Goal: Transaction & Acquisition: Purchase product/service

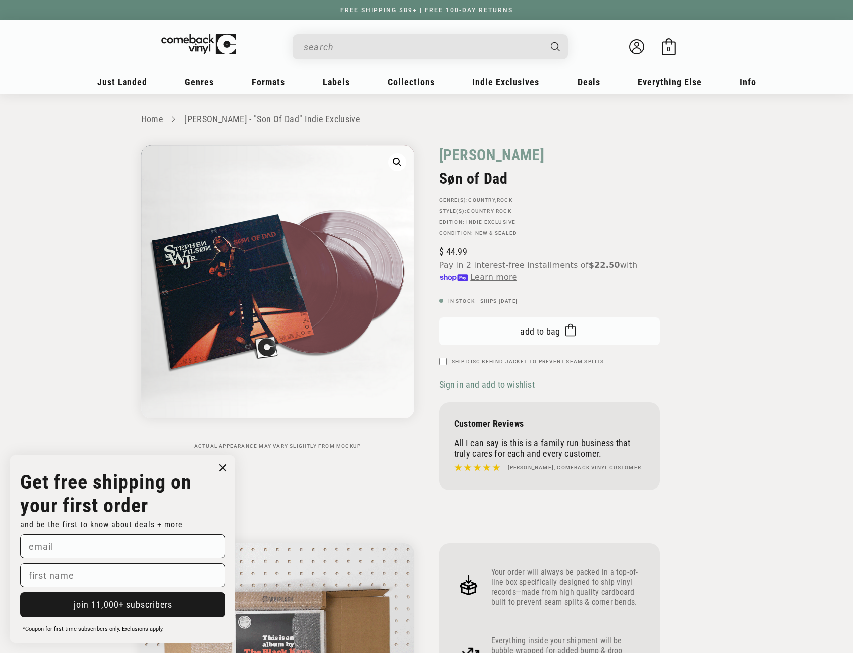
click at [553, 329] on span "Add to bag" at bounding box center [541, 331] width 40 height 11
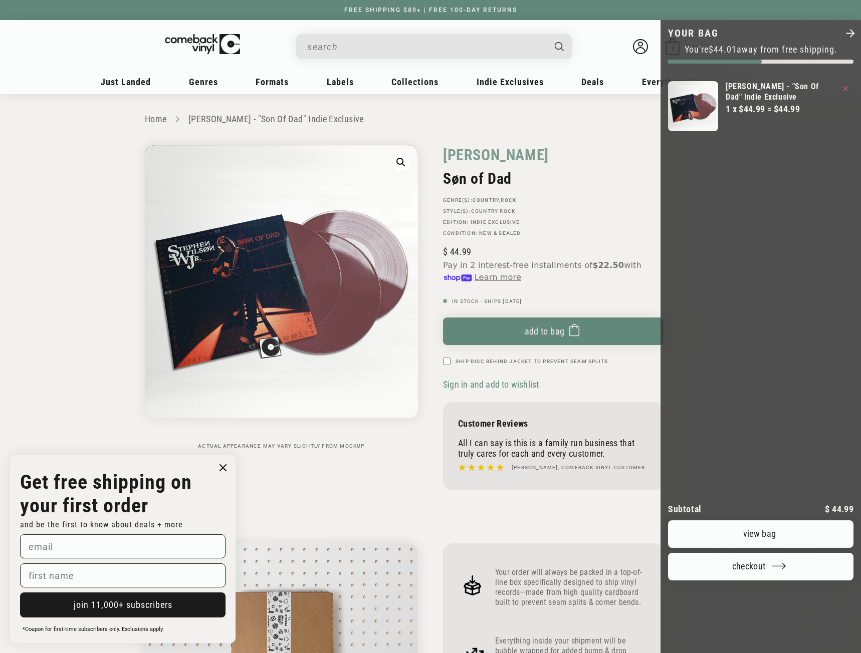
click at [135, 84] on div at bounding box center [430, 326] width 861 height 653
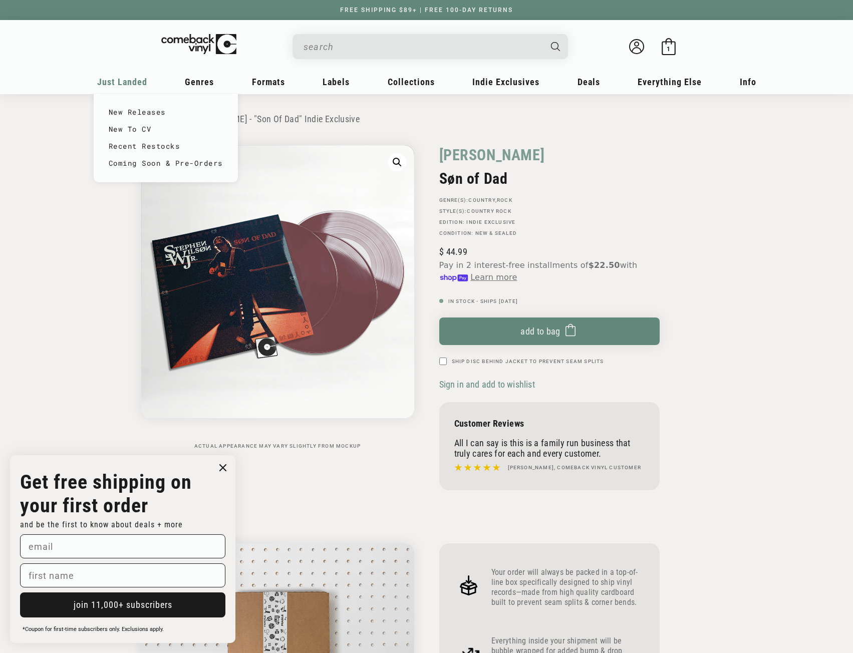
click at [131, 81] on span "Just Landed" at bounding box center [122, 82] width 50 height 11
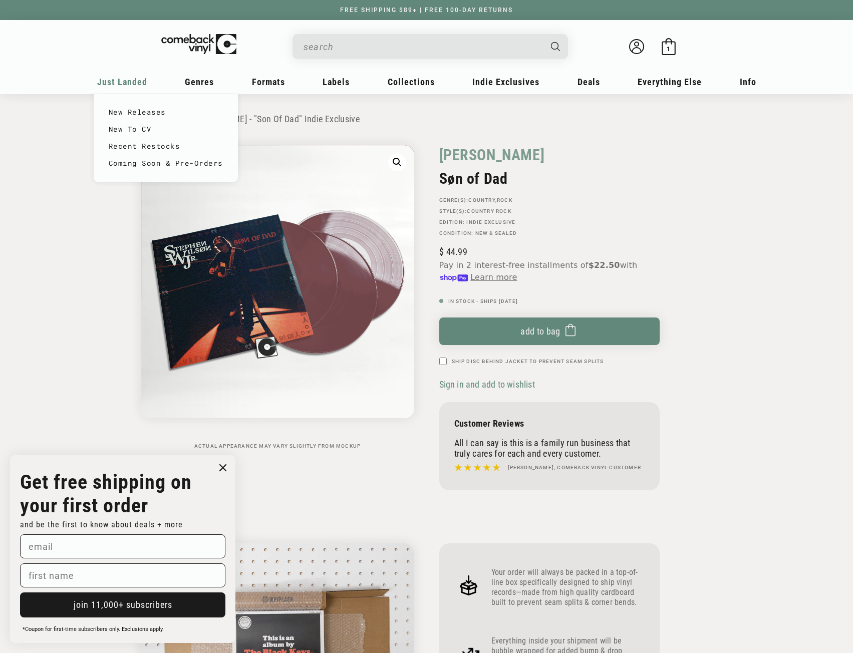
click at [132, 79] on span "Just Landed" at bounding box center [122, 82] width 50 height 11
click at [138, 109] on link "New Releases" at bounding box center [166, 112] width 114 height 17
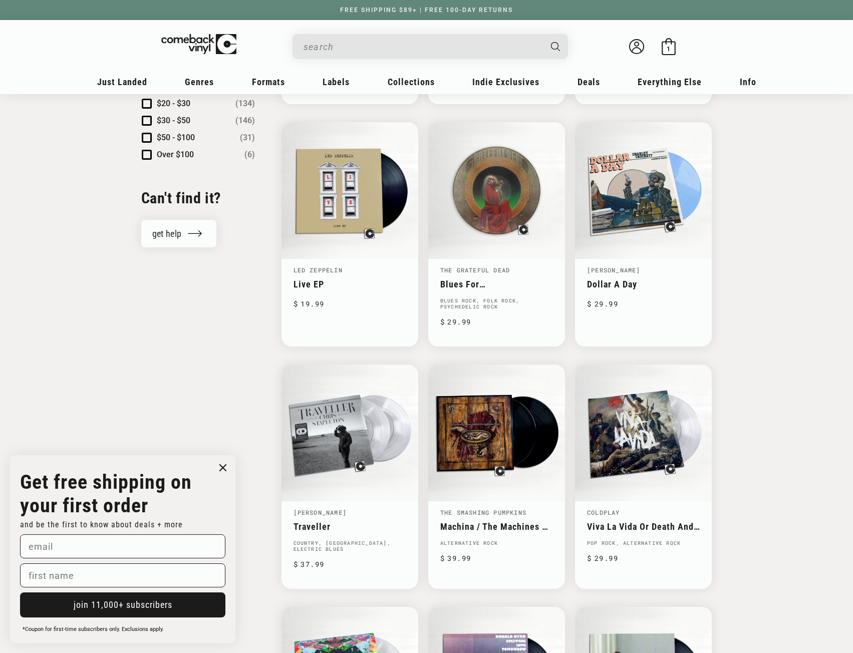
scroll to position [1042, 0]
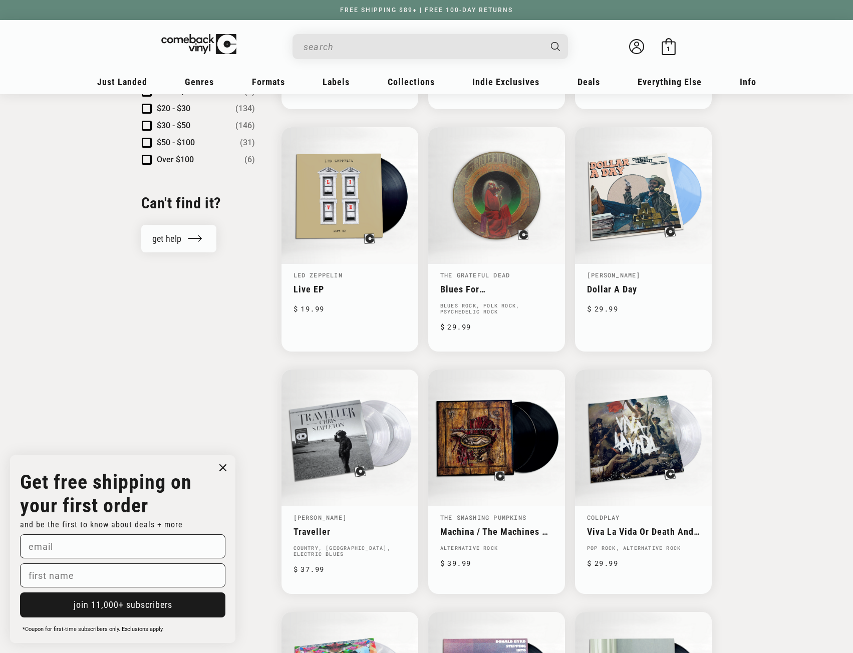
click at [350, 42] on input "When autocomplete results are available use up and down arrows to review and en…" at bounding box center [422, 47] width 237 height 21
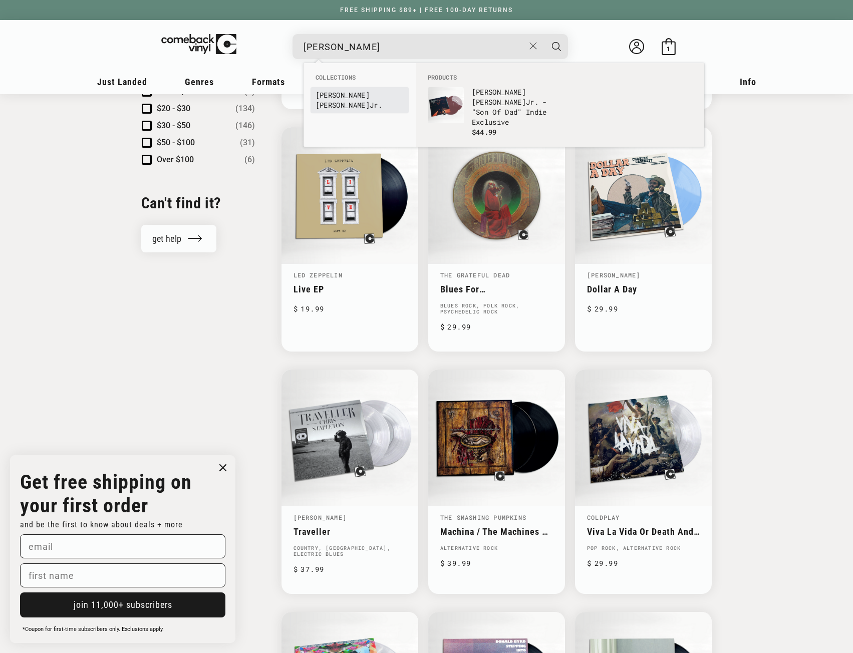
type input "[PERSON_NAME]"
click at [381, 98] on link "[PERSON_NAME]" at bounding box center [360, 100] width 88 height 20
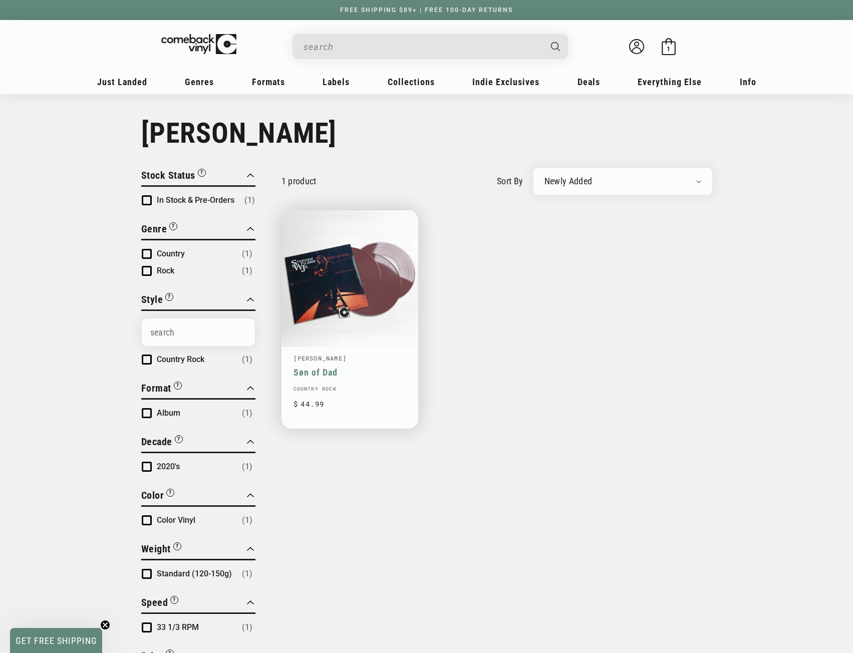
click at [348, 367] on link "Søn of Dad" at bounding box center [350, 372] width 113 height 11
